Goal: Information Seeking & Learning: Learn about a topic

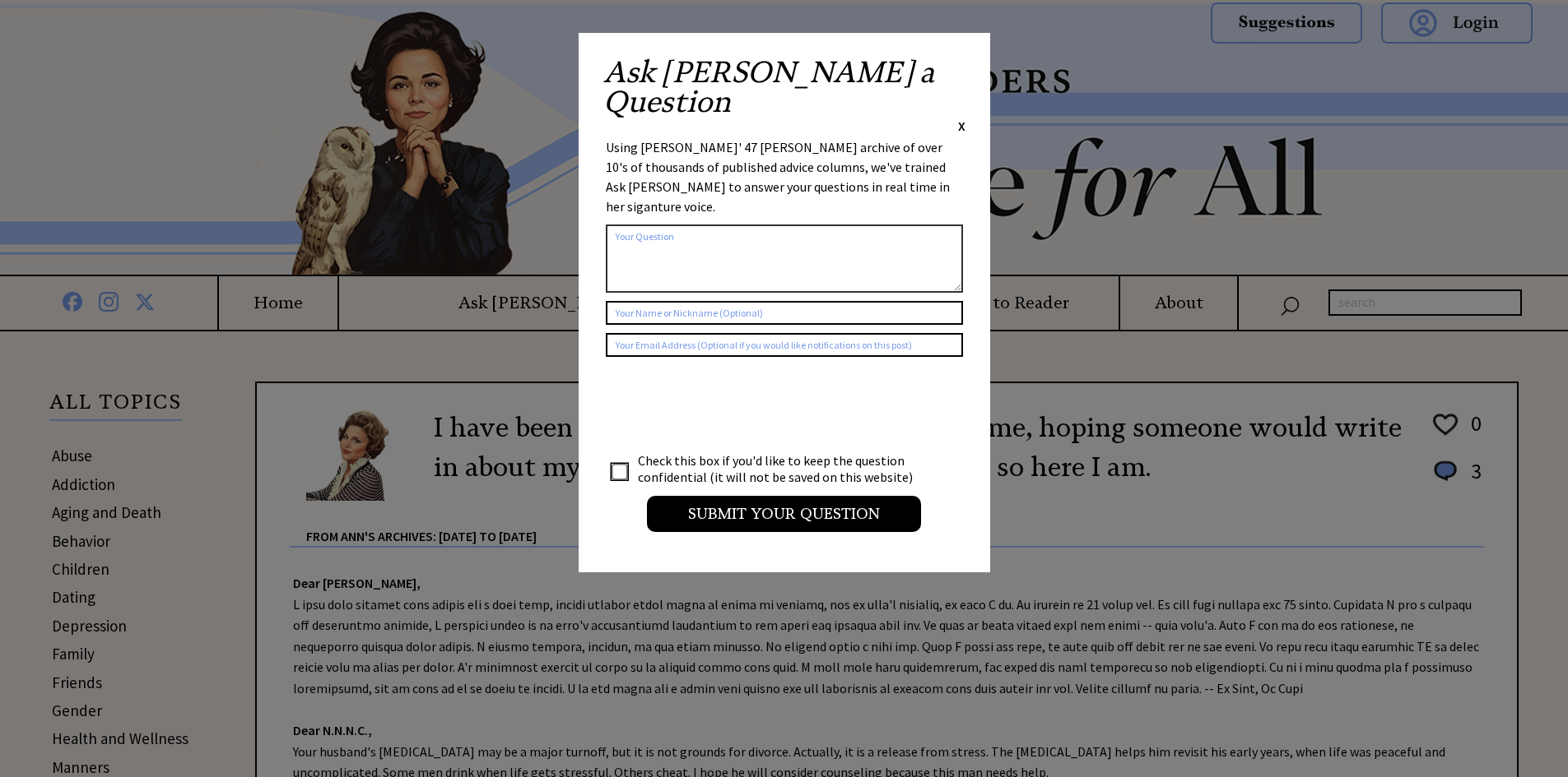
click at [960, 118] on span "X" at bounding box center [962, 125] width 8 height 16
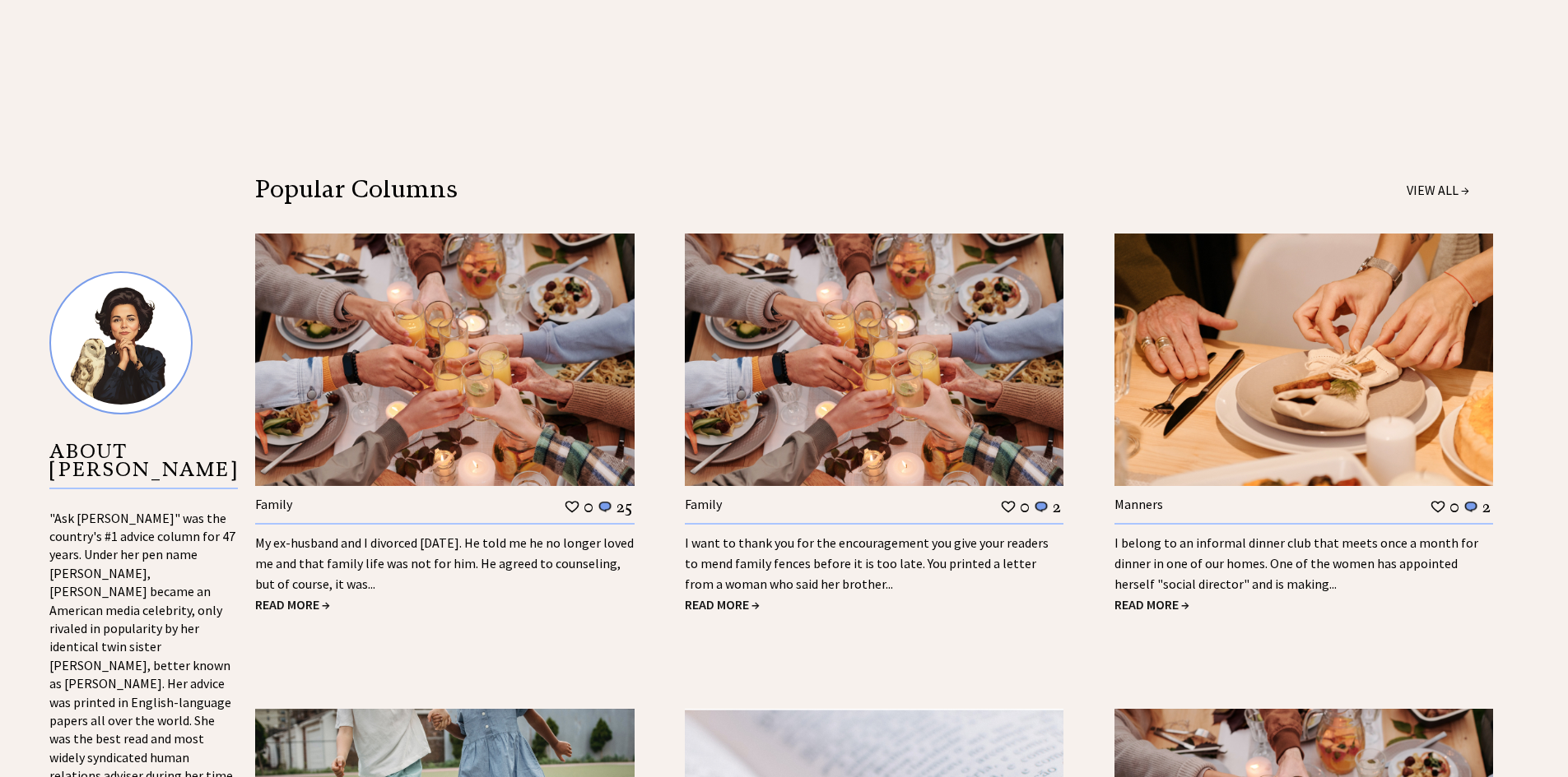
scroll to position [1442, 0]
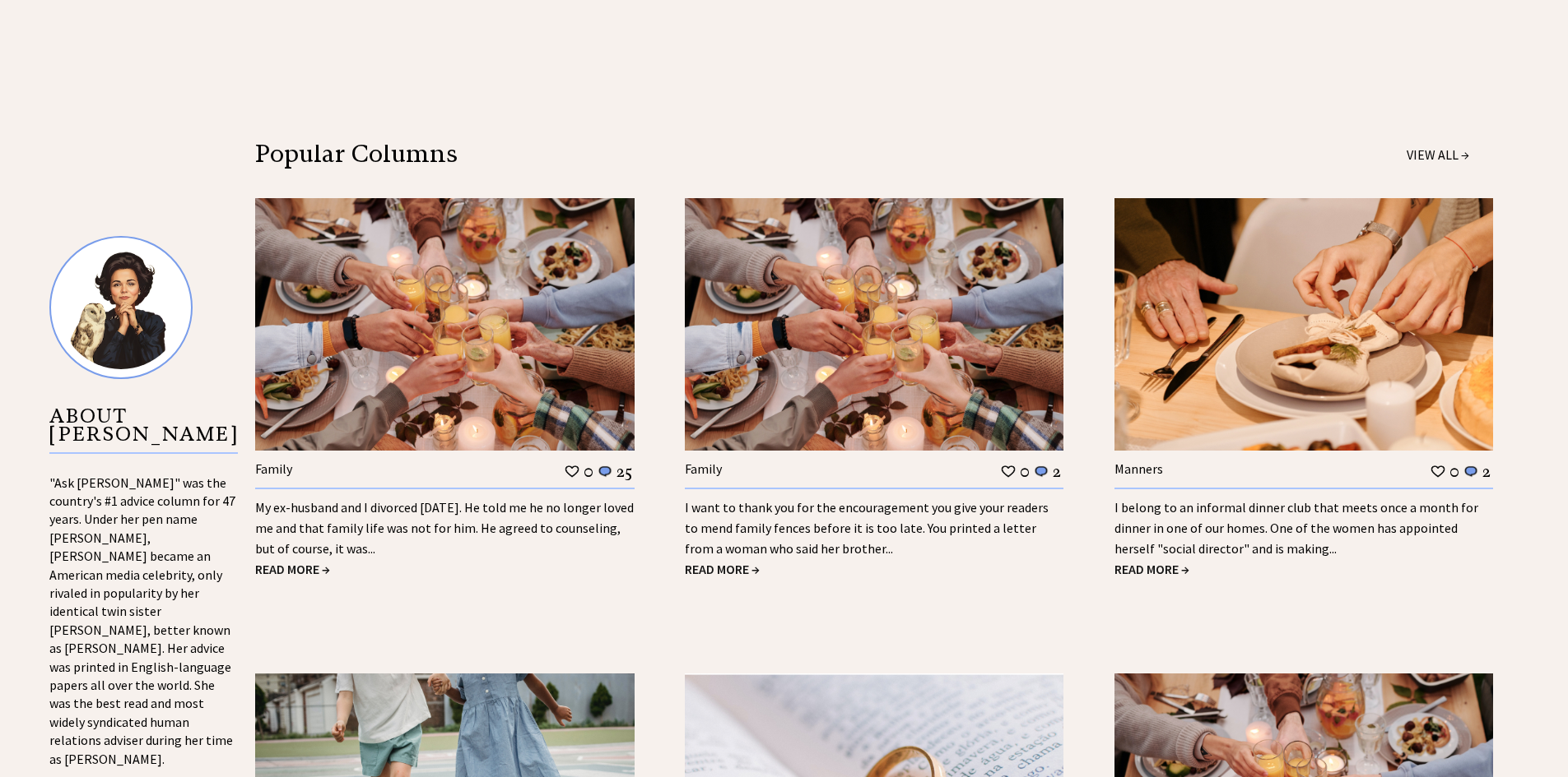
click at [391, 535] on link "My ex-husband and I divorced 18 years ago. He told me he no longer loved me and…" at bounding box center [445, 528] width 379 height 57
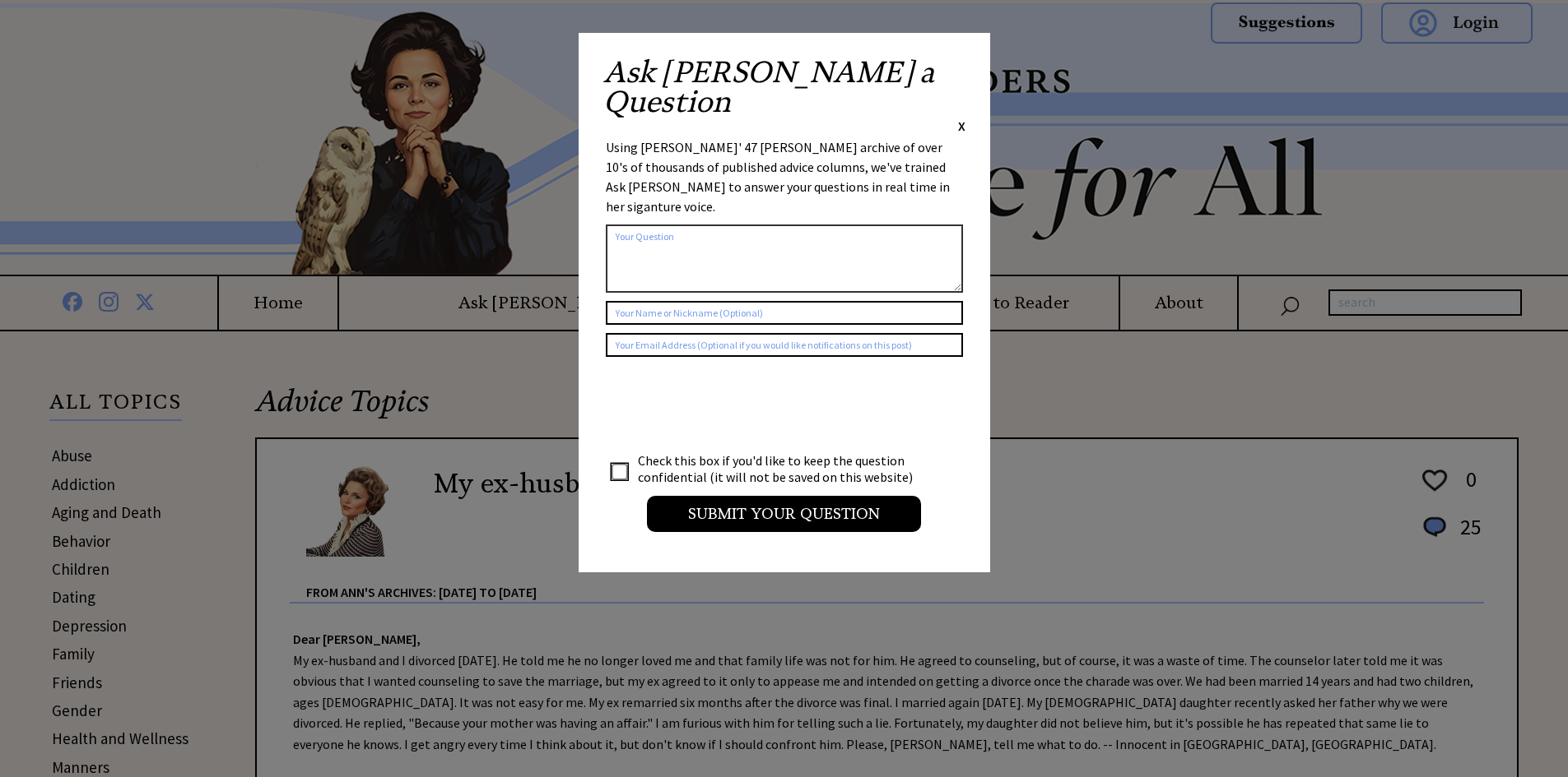
click at [961, 118] on span "X" at bounding box center [962, 125] width 8 height 16
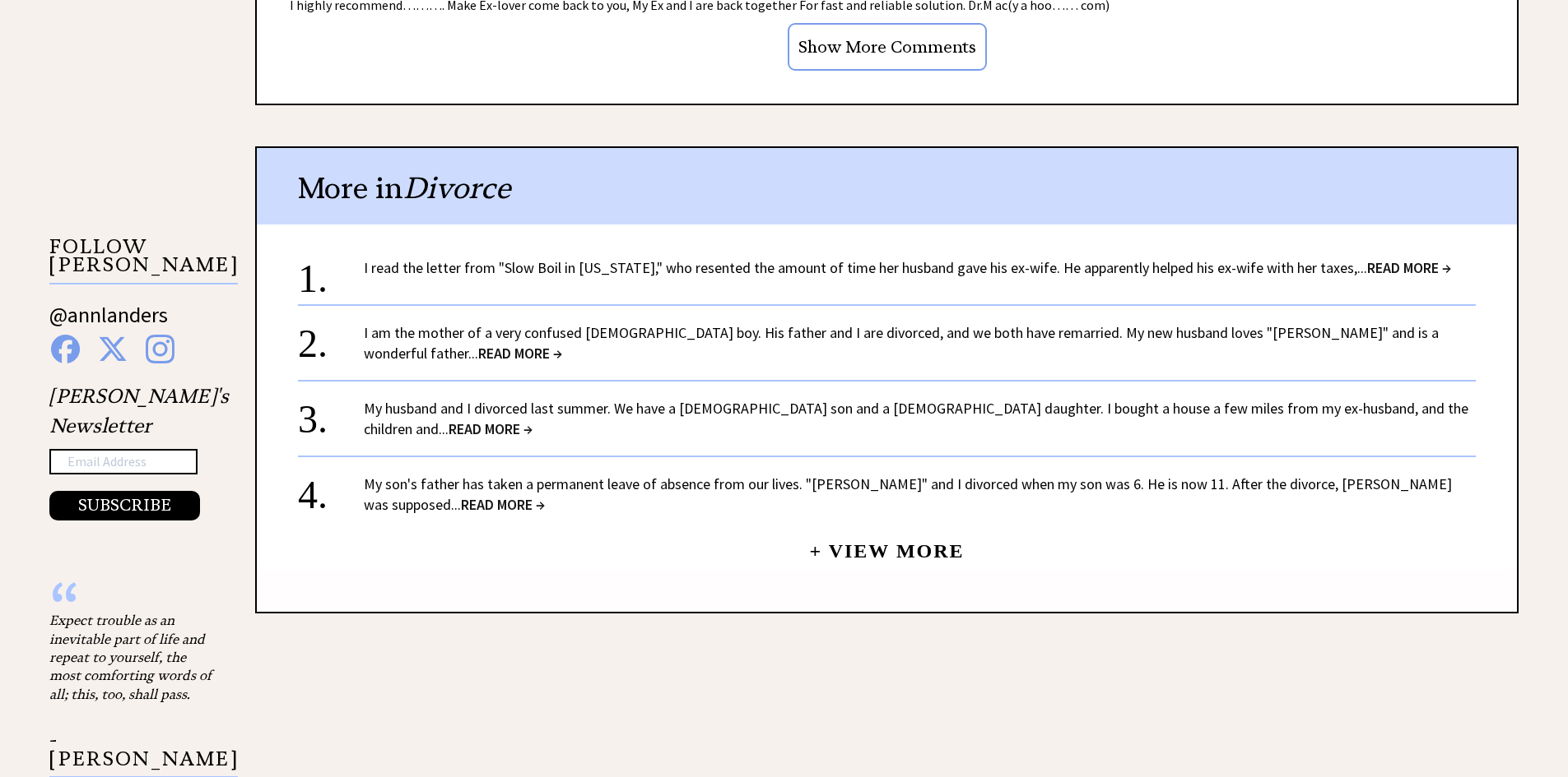
scroll to position [1512, 0]
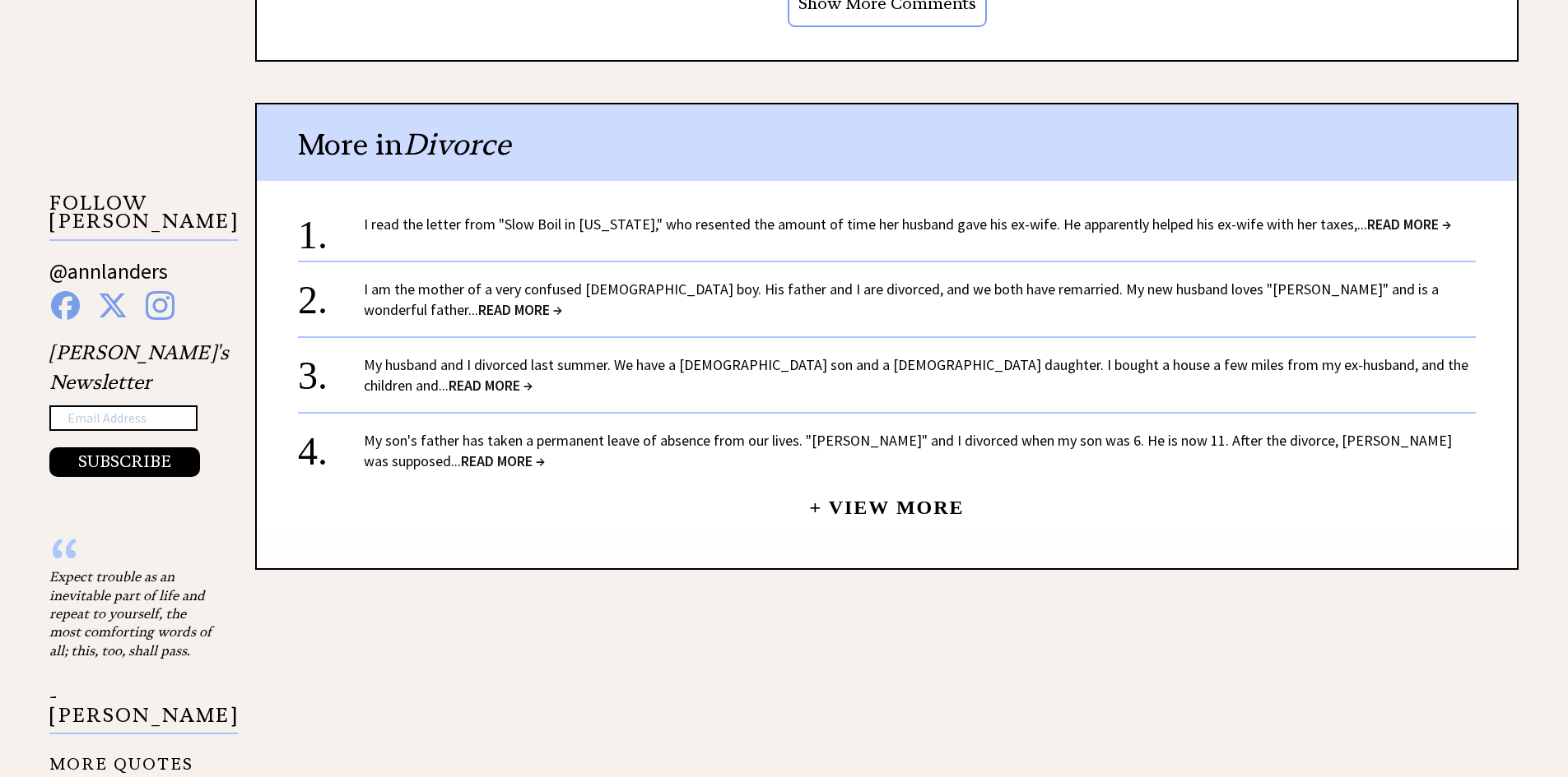
click at [562, 300] on span "READ MORE →" at bounding box center [520, 310] width 84 height 19
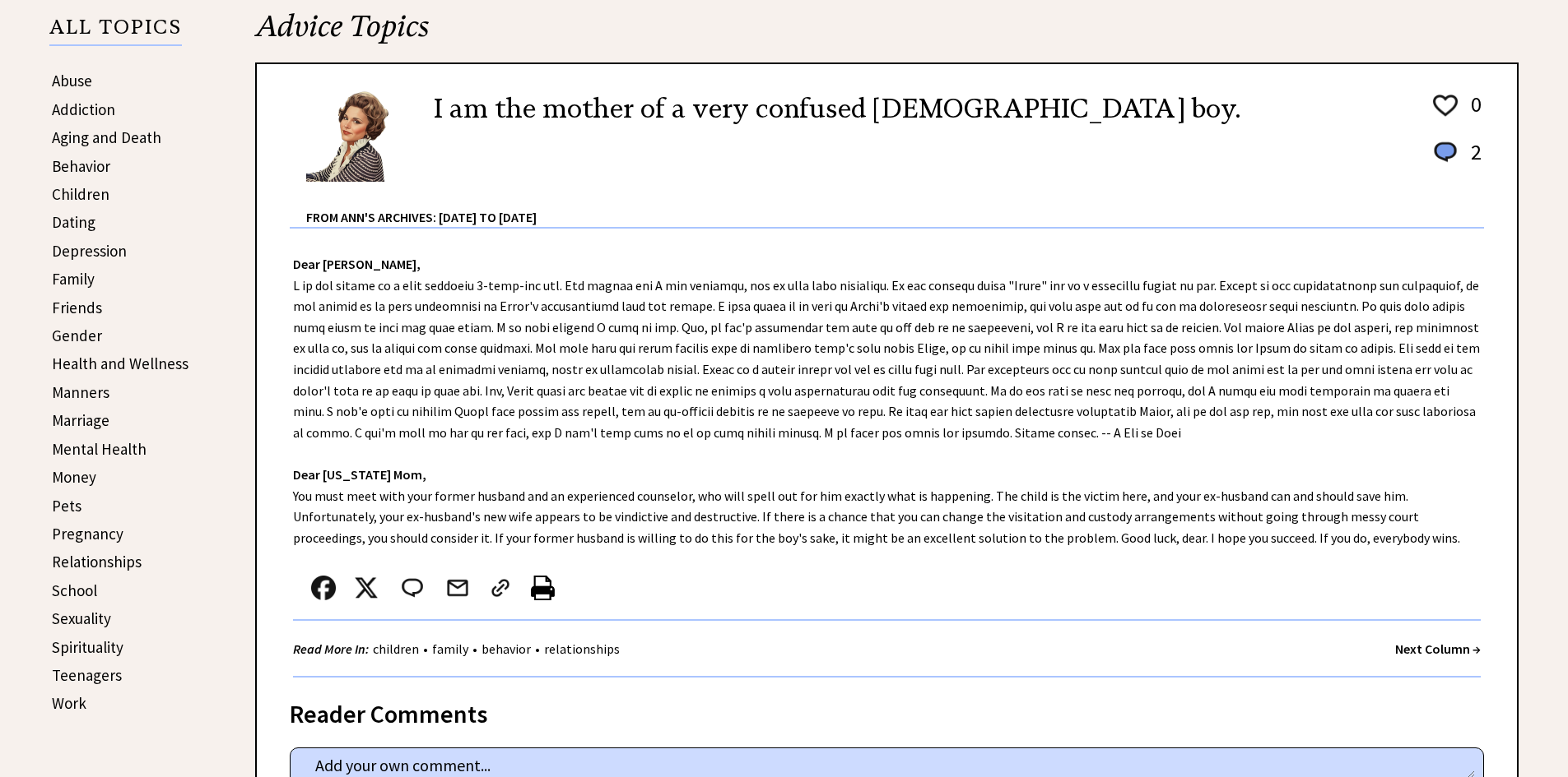
scroll to position [446, 0]
